Goal: Find specific page/section: Find specific page/section

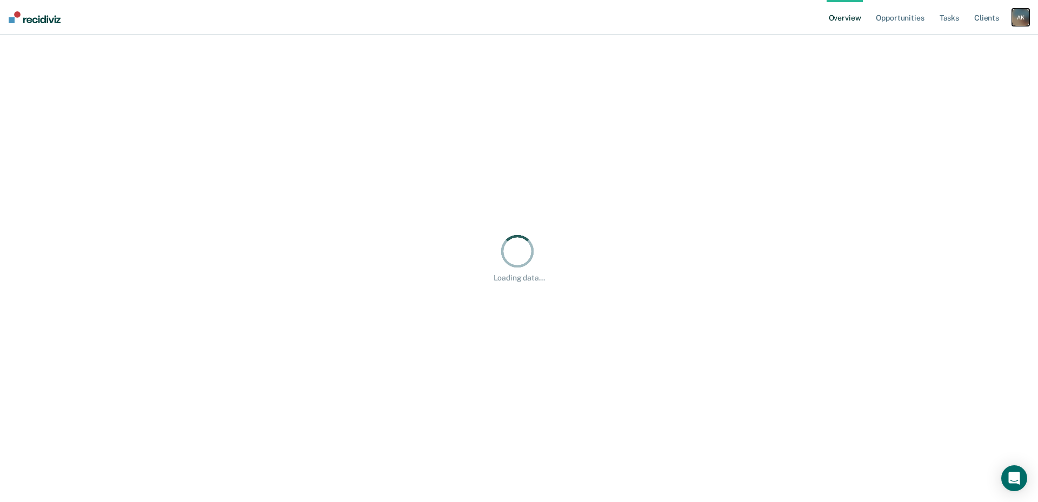
click at [1014, 16] on div "A K" at bounding box center [1020, 17] width 17 height 17
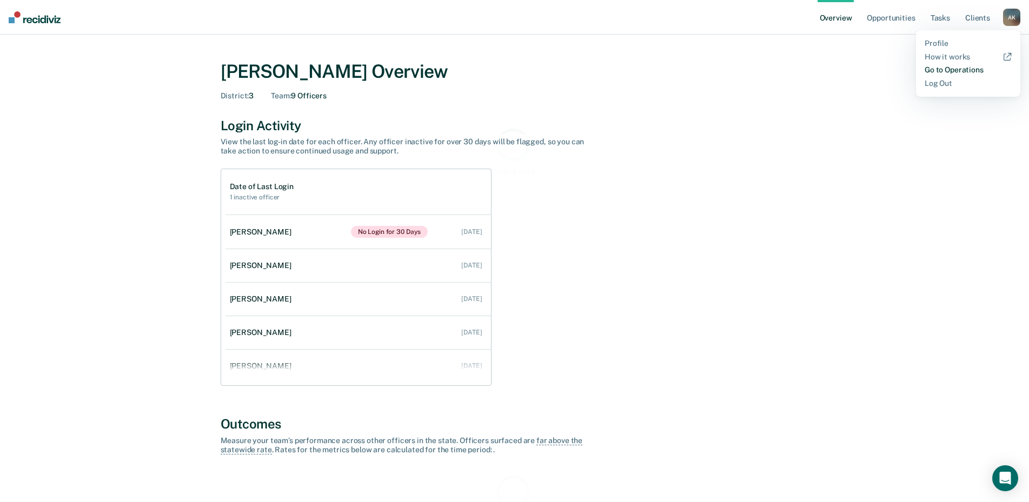
click at [956, 69] on link "Go to Operations" at bounding box center [967, 69] width 87 height 9
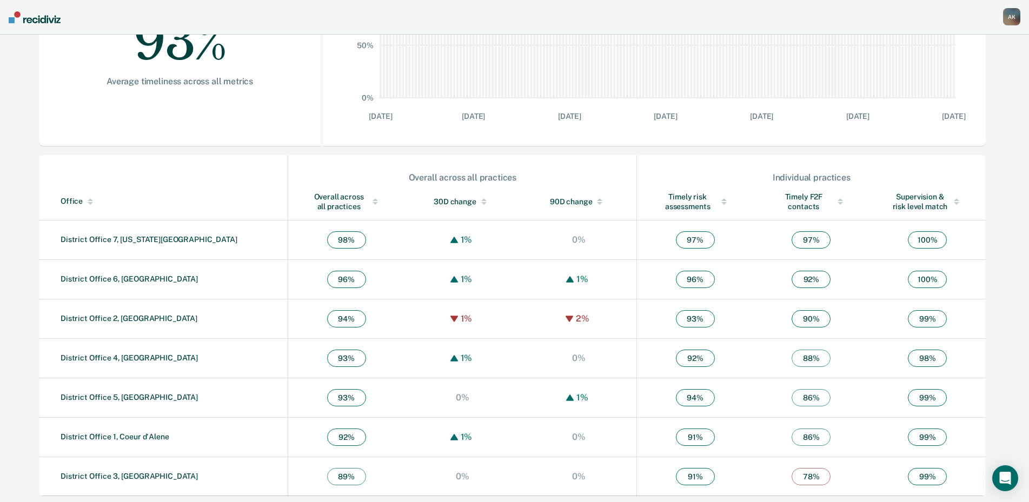
scroll to position [251, 0]
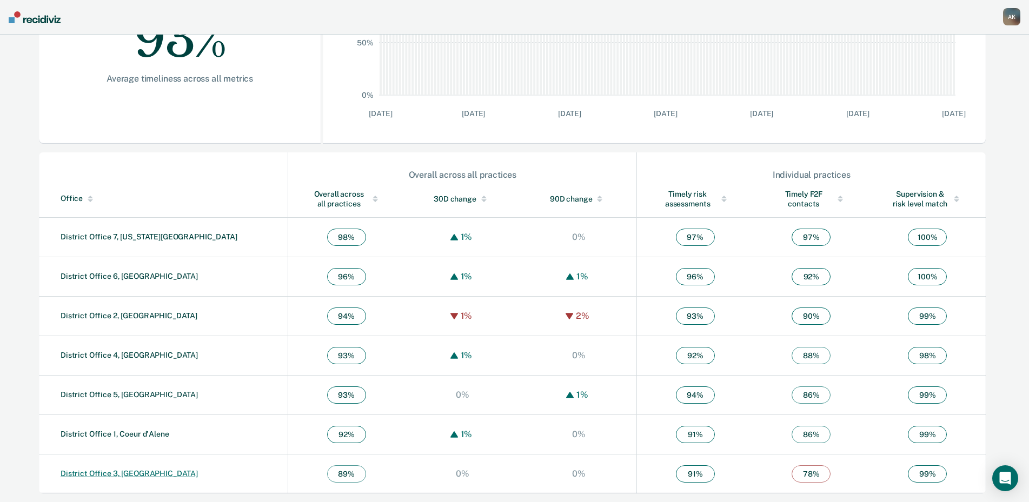
click at [131, 472] on link "District Office 3, [GEOGRAPHIC_DATA]" at bounding box center [129, 473] width 137 height 9
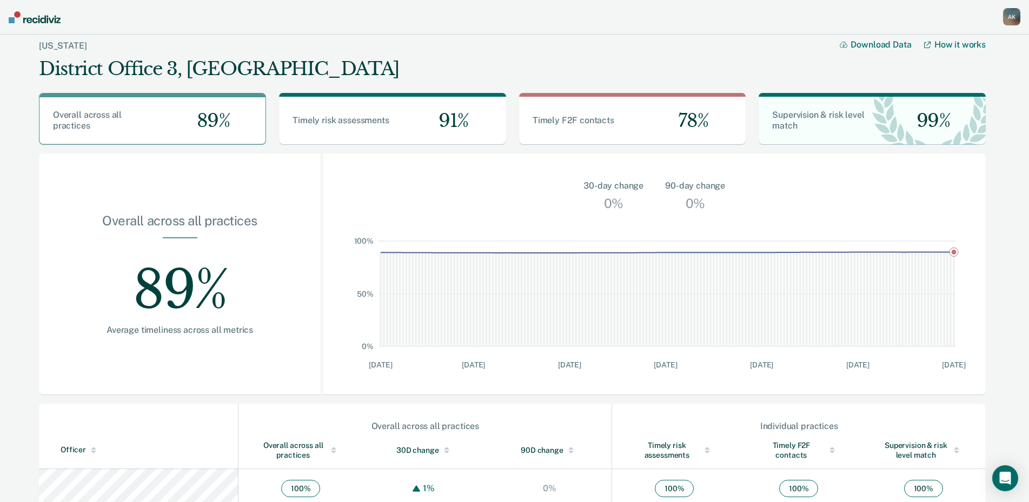
scroll to position [251, 0]
